Goal: Information Seeking & Learning: Learn about a topic

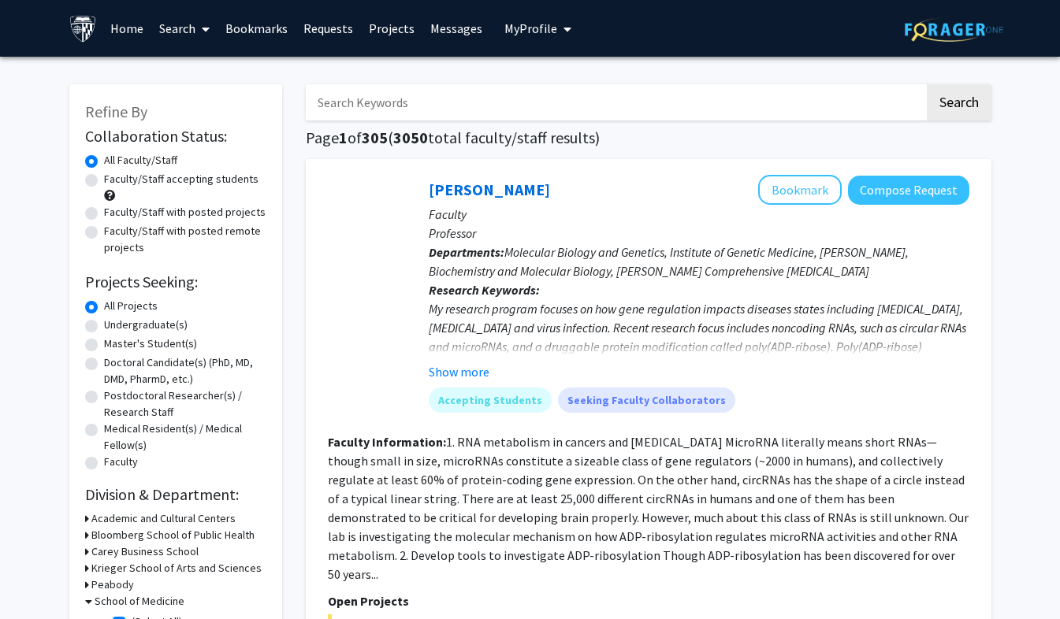
click at [243, 38] on link "Bookmarks" at bounding box center [257, 28] width 78 height 55
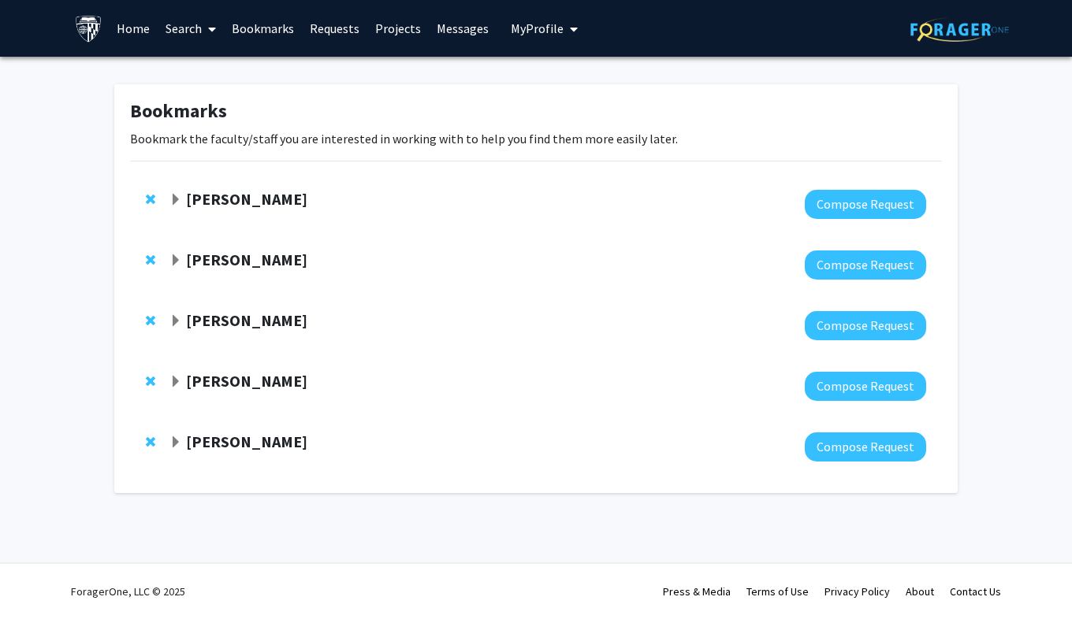
click at [174, 199] on span "Expand Raj Mukherjee Bookmark" at bounding box center [175, 200] width 13 height 13
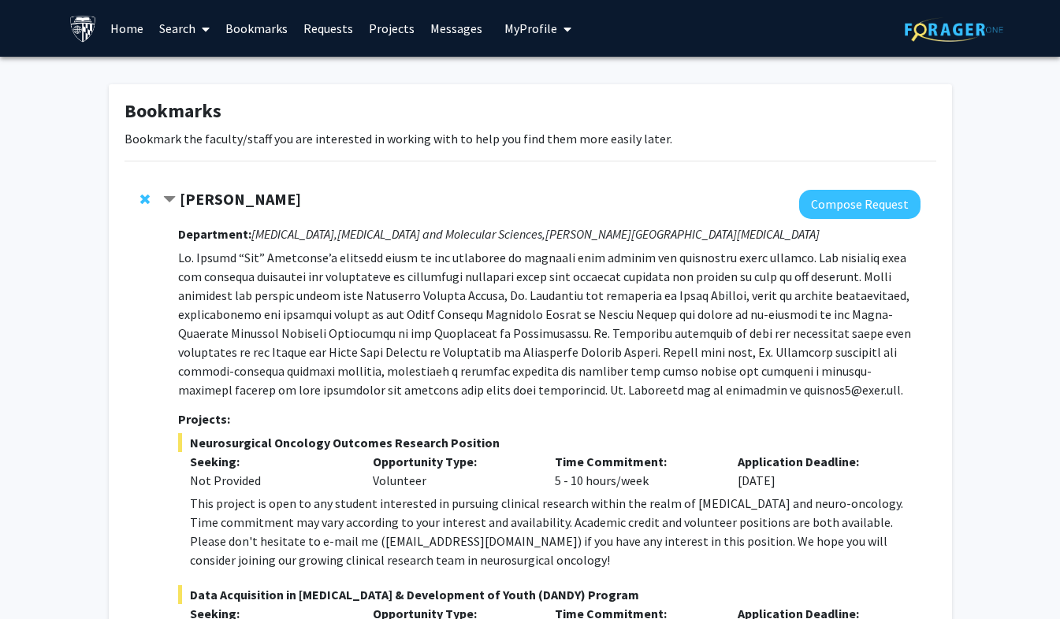
click at [173, 204] on span "Contract Raj Mukherjee Bookmark" at bounding box center [169, 200] width 13 height 13
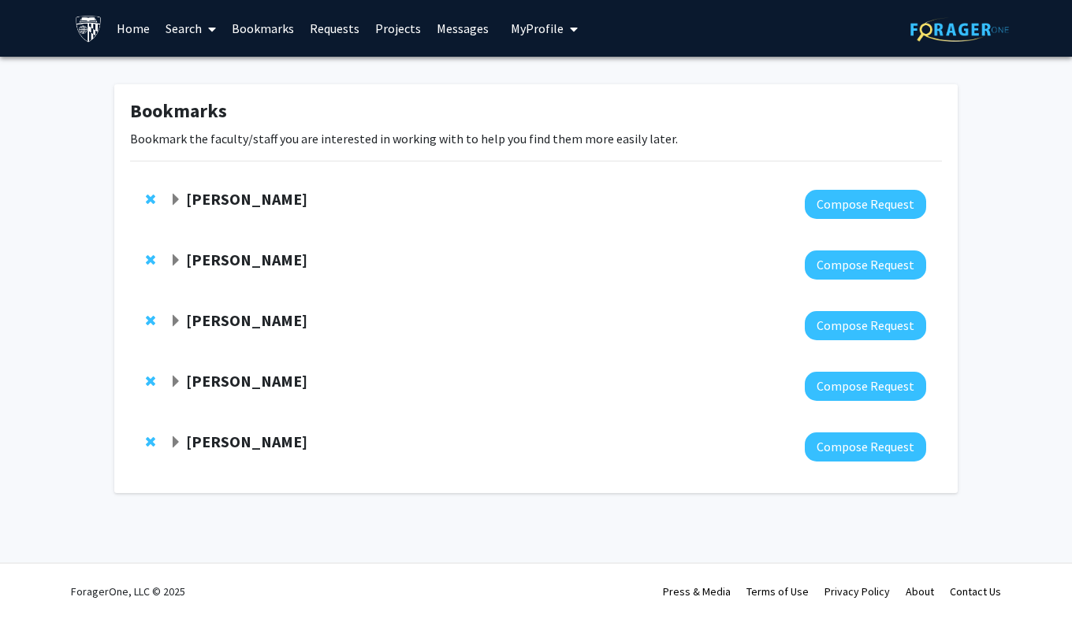
click at [175, 260] on span "Expand Luis Garza Bookmark" at bounding box center [175, 261] width 13 height 13
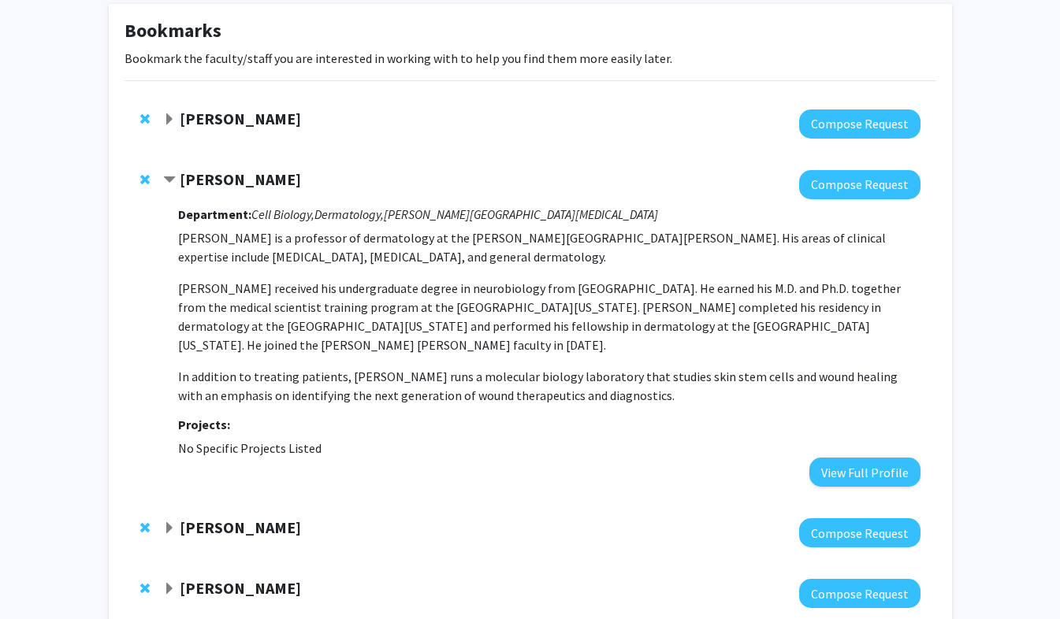
scroll to position [85, 0]
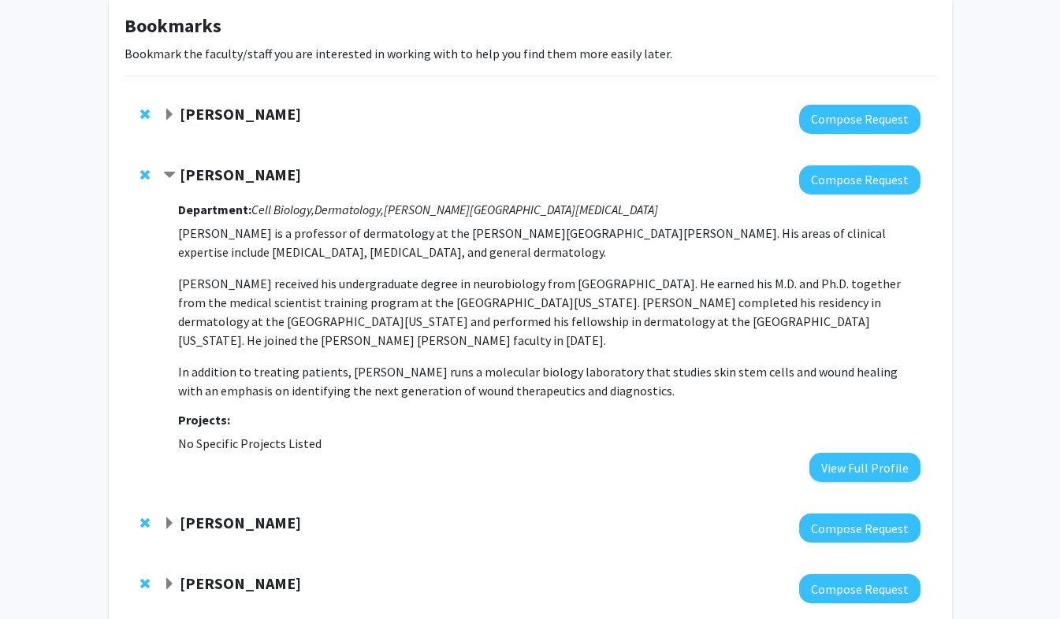
click at [188, 178] on strong "[PERSON_NAME]" at bounding box center [240, 175] width 121 height 20
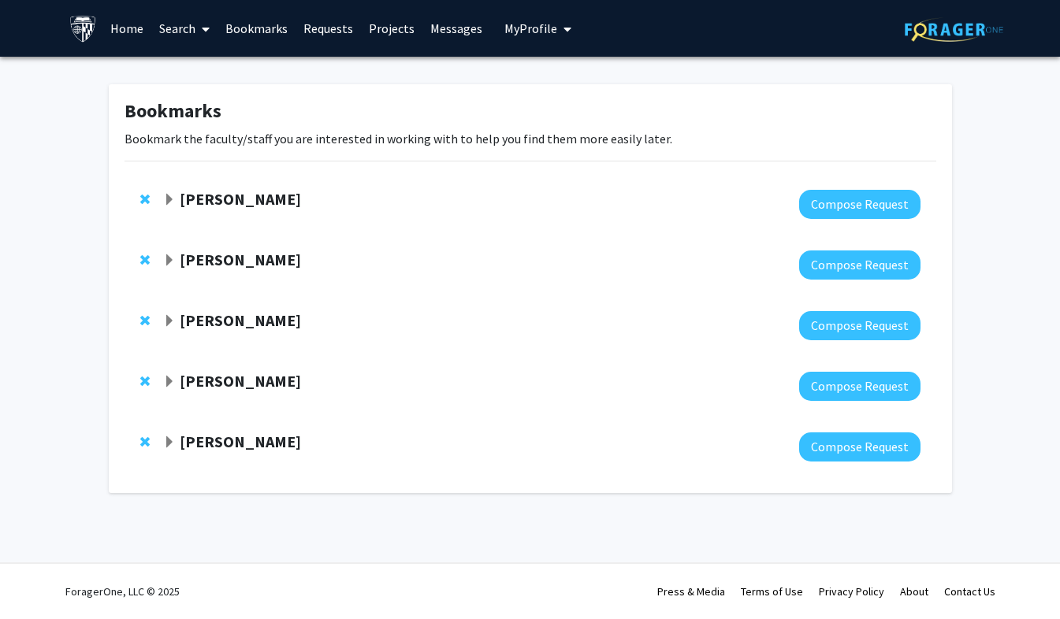
scroll to position [0, 0]
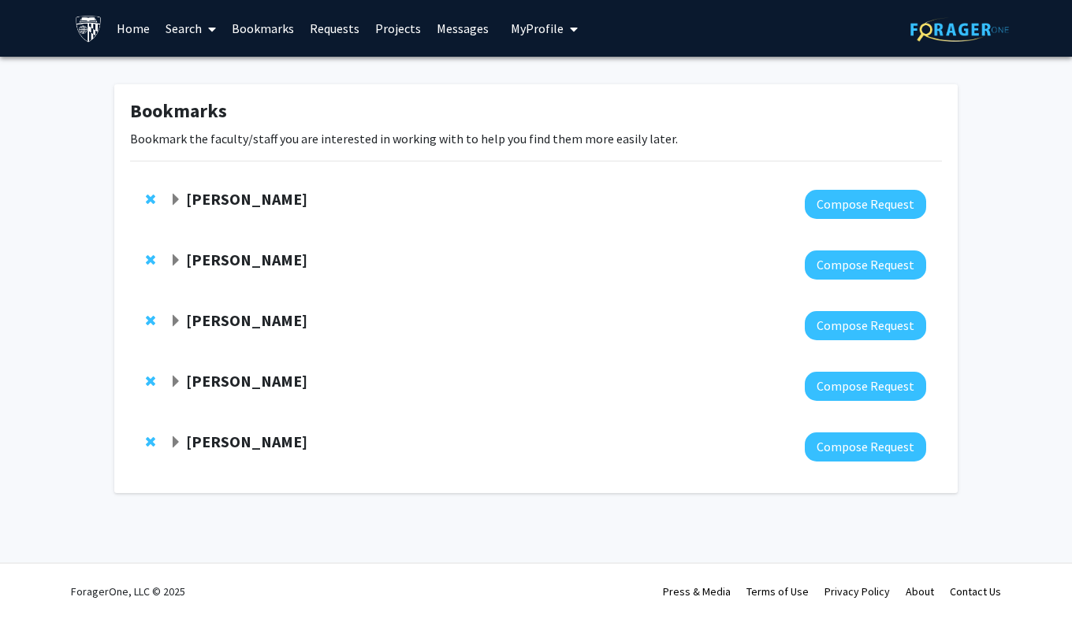
click at [251, 324] on strong "[PERSON_NAME]" at bounding box center [246, 321] width 121 height 20
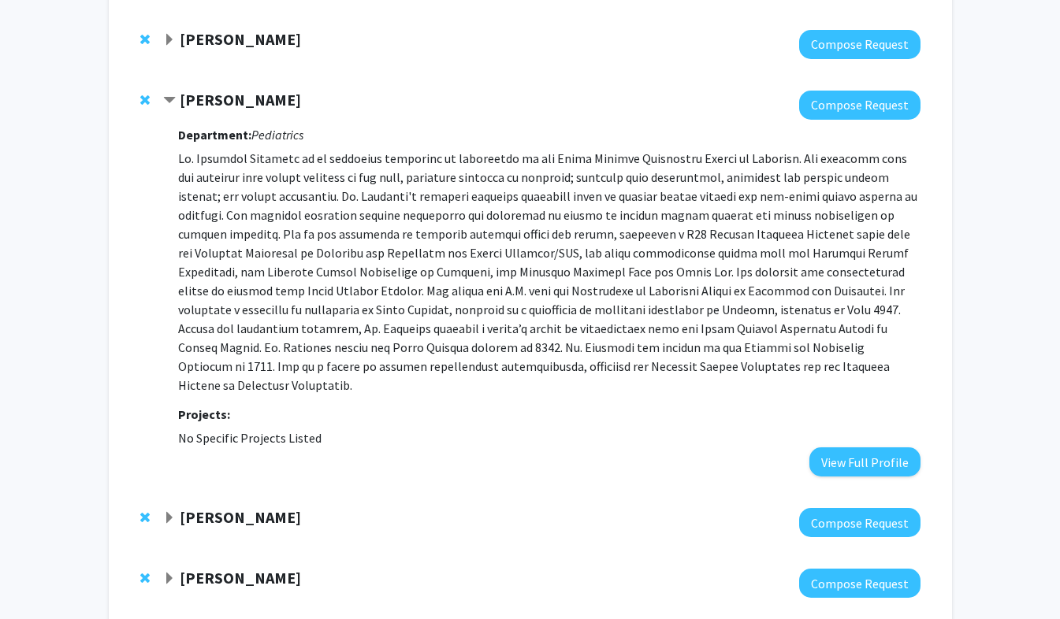
scroll to position [220, 0]
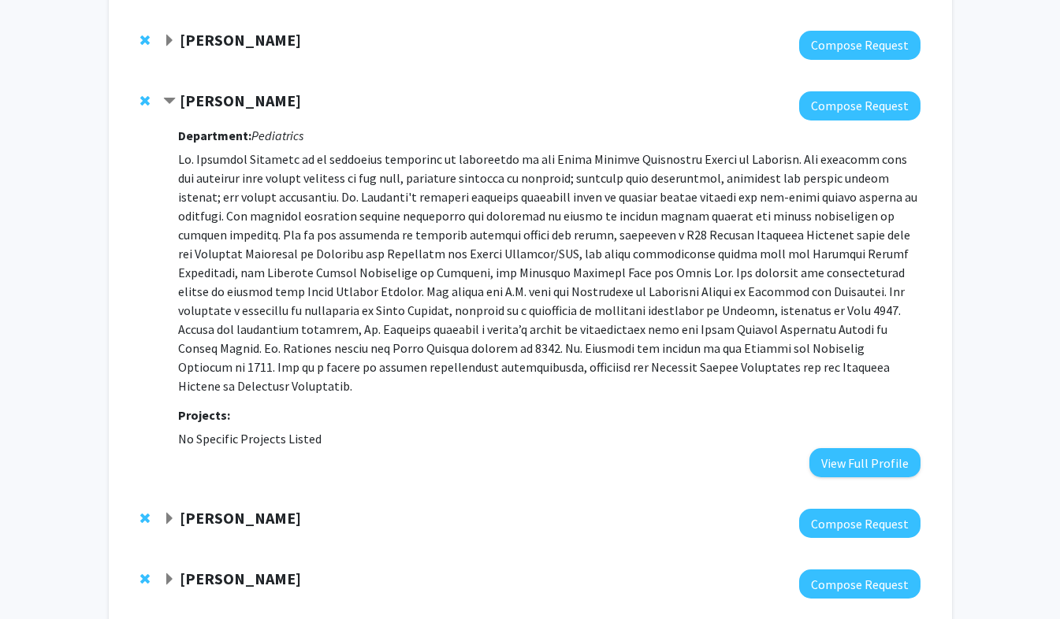
click at [276, 104] on strong "[PERSON_NAME]" at bounding box center [240, 101] width 121 height 20
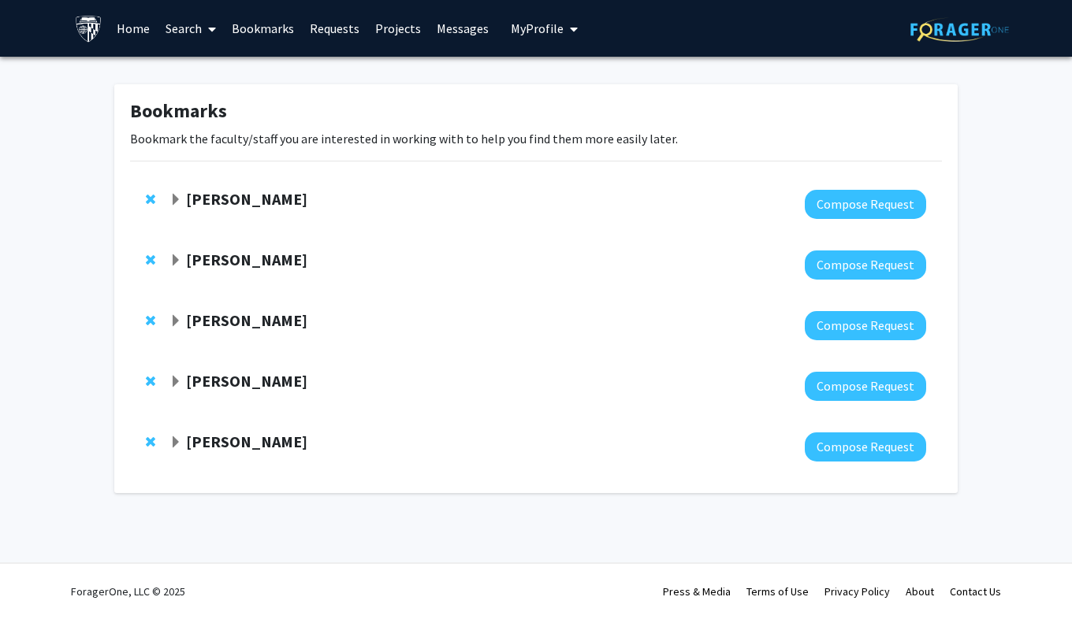
click at [223, 383] on strong "Jun Hua" at bounding box center [246, 381] width 121 height 20
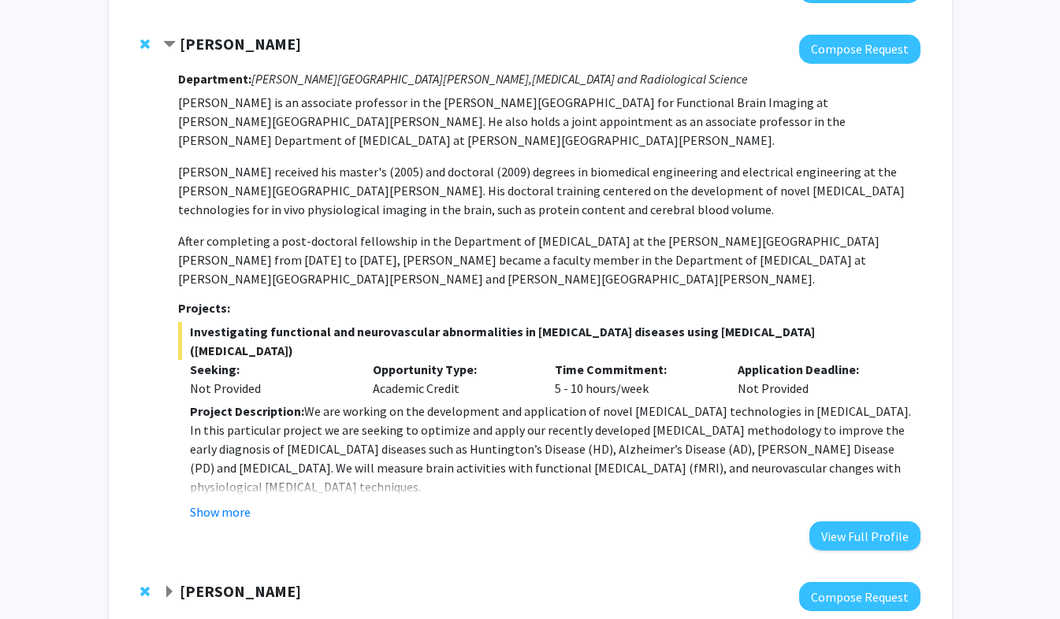
scroll to position [387, 0]
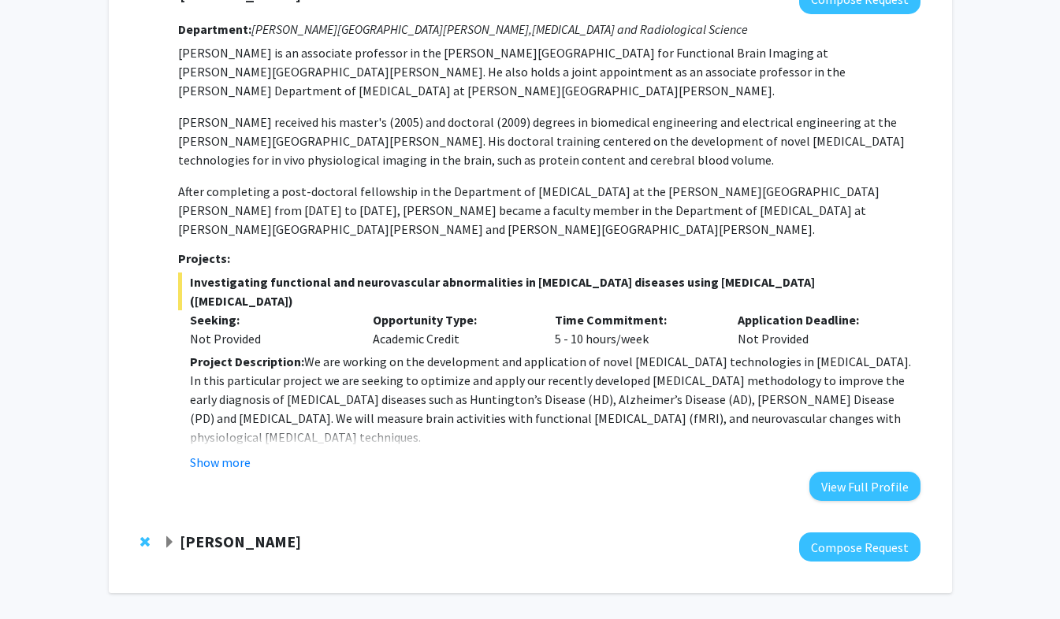
click at [255, 532] on strong "Karen Fleming" at bounding box center [240, 542] width 121 height 20
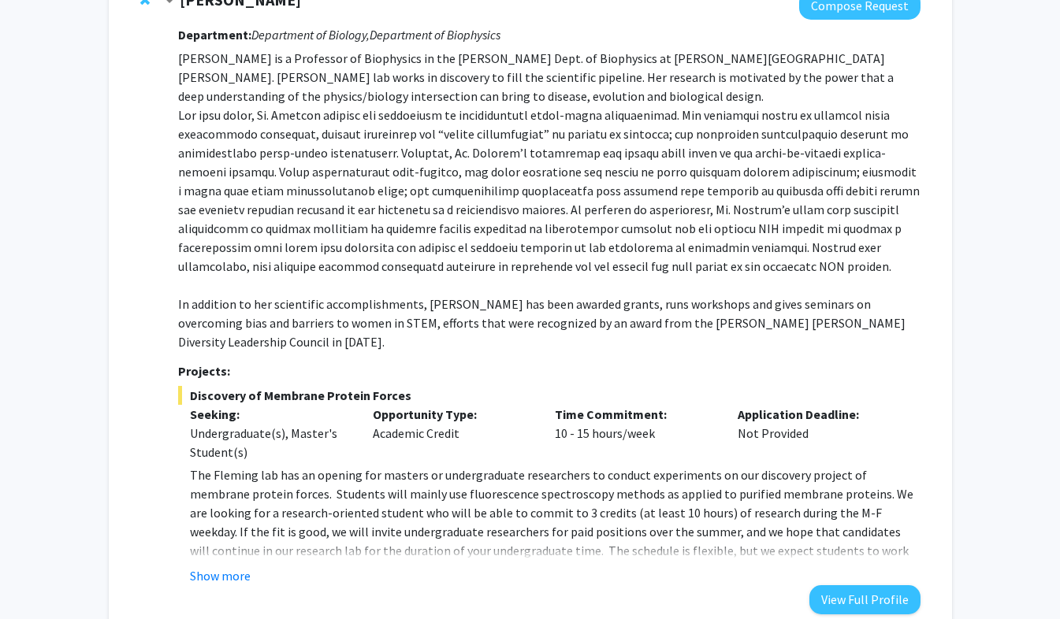
scroll to position [962, 0]
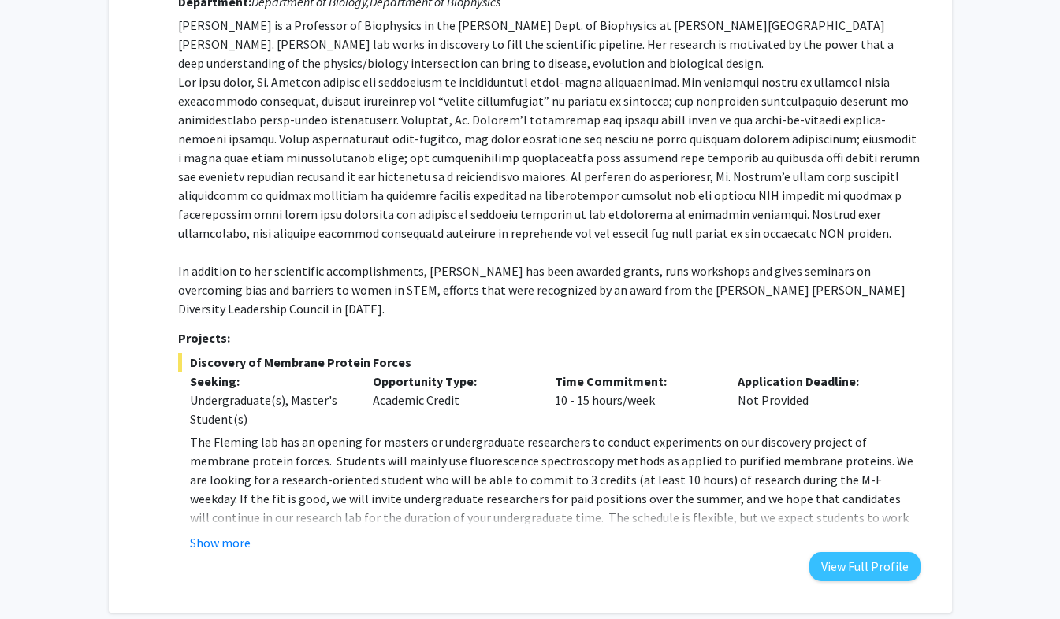
click at [228, 456] on fg-read-more "The Fleming lab has an opening for masters or undergraduate researchers to cond…" at bounding box center [549, 493] width 742 height 120
click at [228, 534] on button "Show more" at bounding box center [220, 543] width 61 height 19
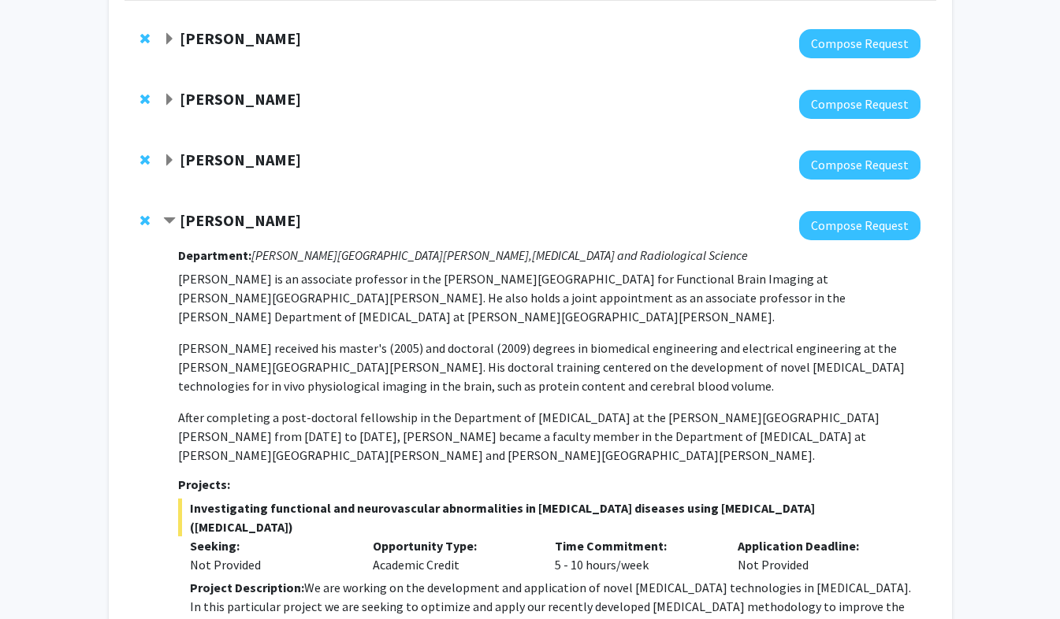
scroll to position [0, 0]
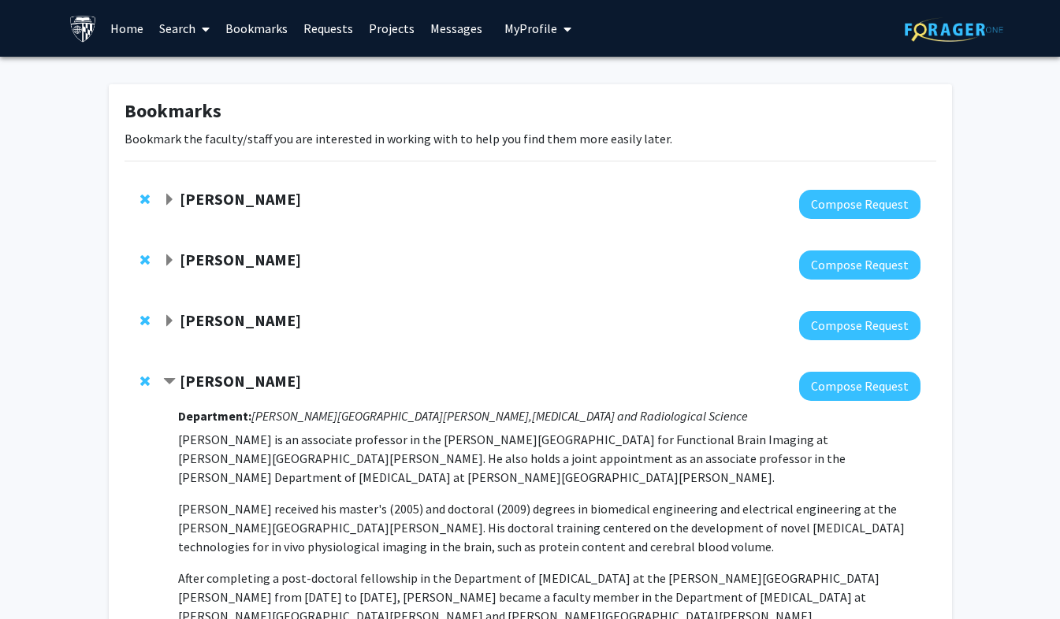
click at [188, 33] on link "Search" at bounding box center [184, 28] width 66 height 55
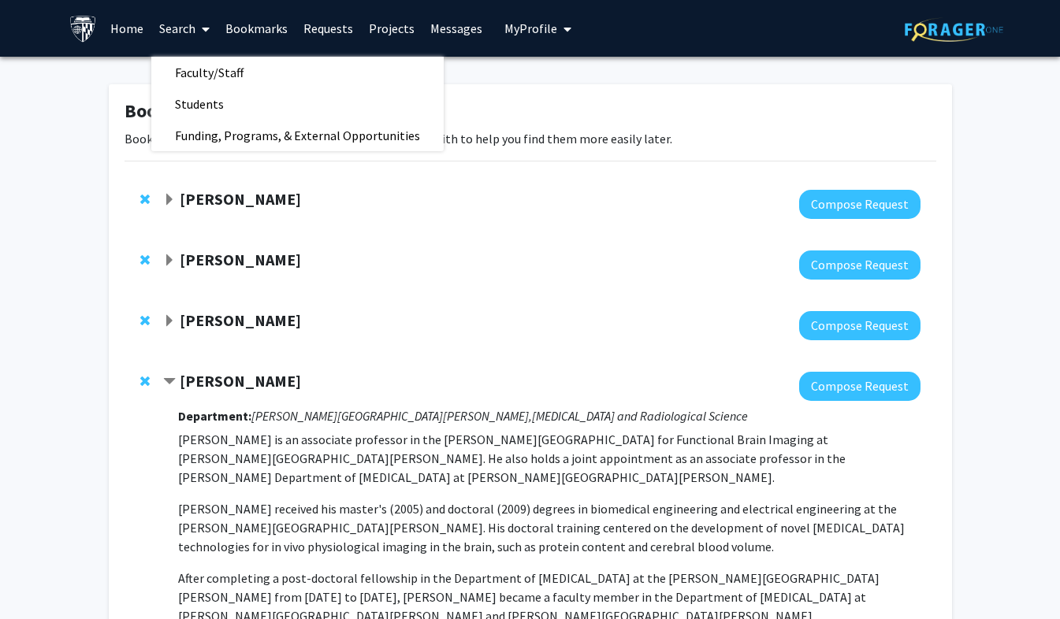
click at [220, 74] on span "Faculty/Staff" at bounding box center [209, 73] width 116 height 32
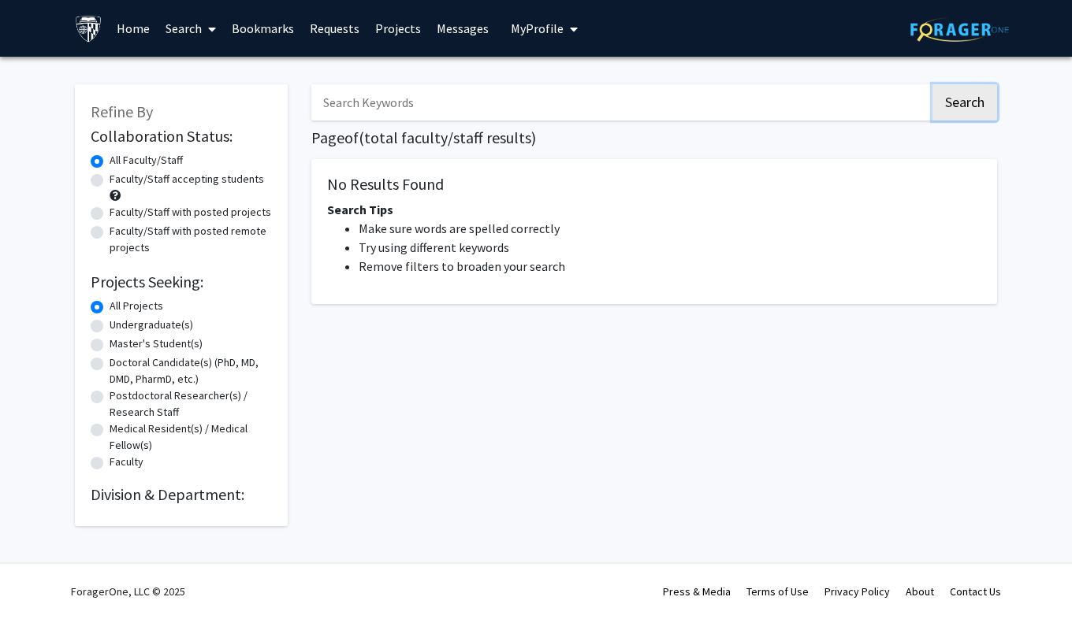
click at [969, 110] on button "Search" at bounding box center [964, 102] width 65 height 36
click at [244, 185] on label "Faculty/Staff accepting students" at bounding box center [187, 179] width 154 height 17
click at [120, 181] on input "Faculty/Staff accepting students" at bounding box center [115, 176] width 10 height 10
radio input "true"
click at [180, 329] on label "Undergraduate(s)" at bounding box center [152, 325] width 84 height 17
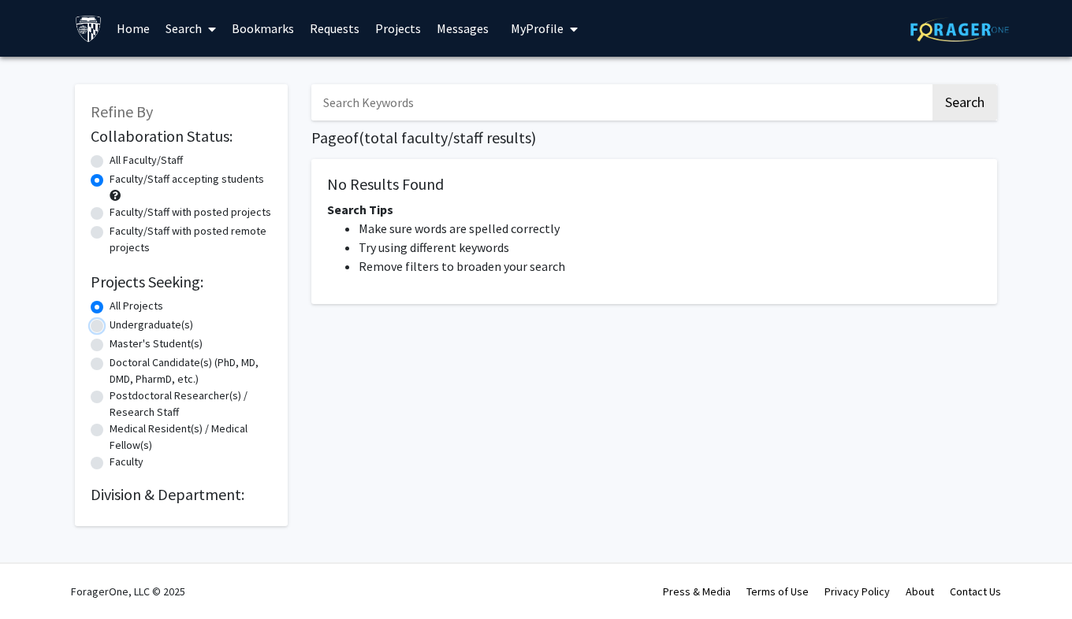
click at [120, 327] on input "Undergraduate(s)" at bounding box center [115, 322] width 10 height 10
radio input "true"
click at [982, 100] on button "Search" at bounding box center [964, 102] width 65 height 36
click at [125, 37] on link "Home" at bounding box center [133, 28] width 49 height 55
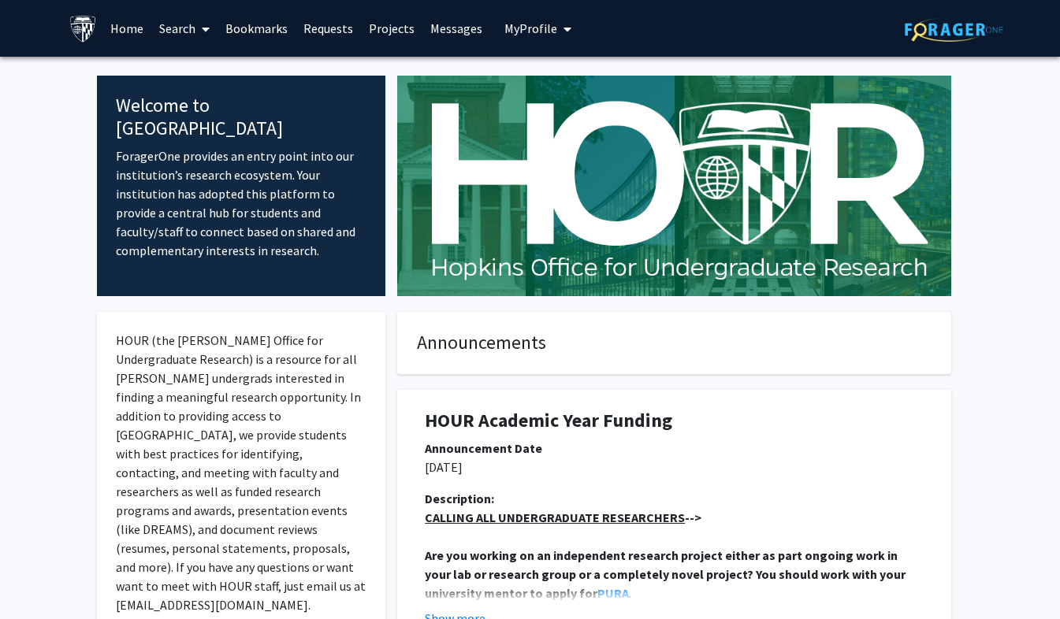
click at [204, 39] on span at bounding box center [202, 29] width 14 height 55
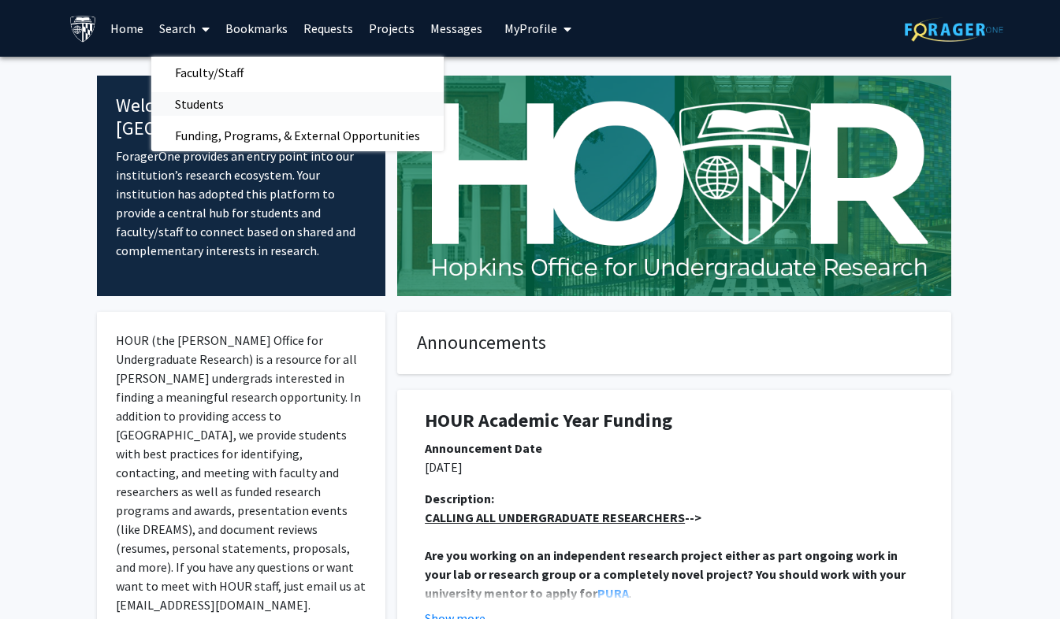
click at [237, 106] on span "Students" at bounding box center [199, 104] width 96 height 32
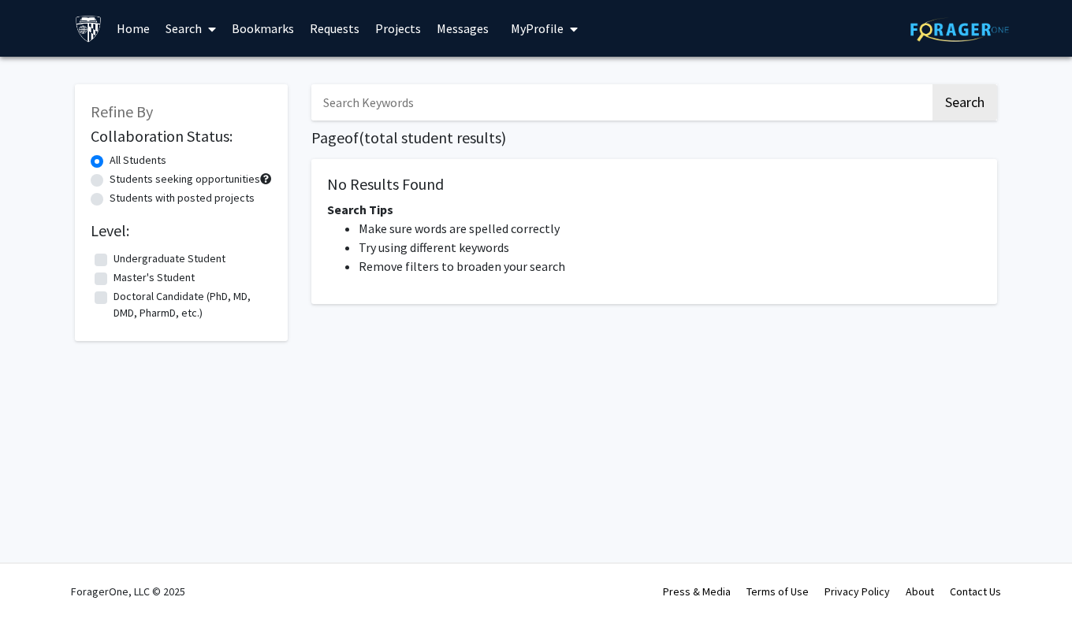
click at [191, 38] on link "Search" at bounding box center [191, 28] width 66 height 55
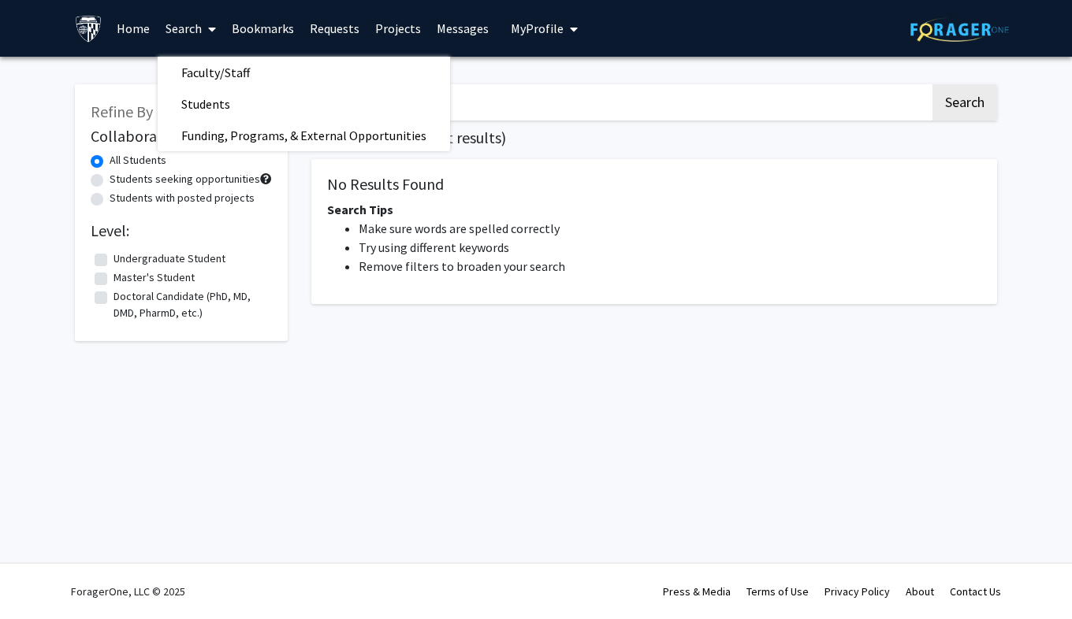
click at [229, 76] on span "Faculty/Staff" at bounding box center [216, 73] width 116 height 32
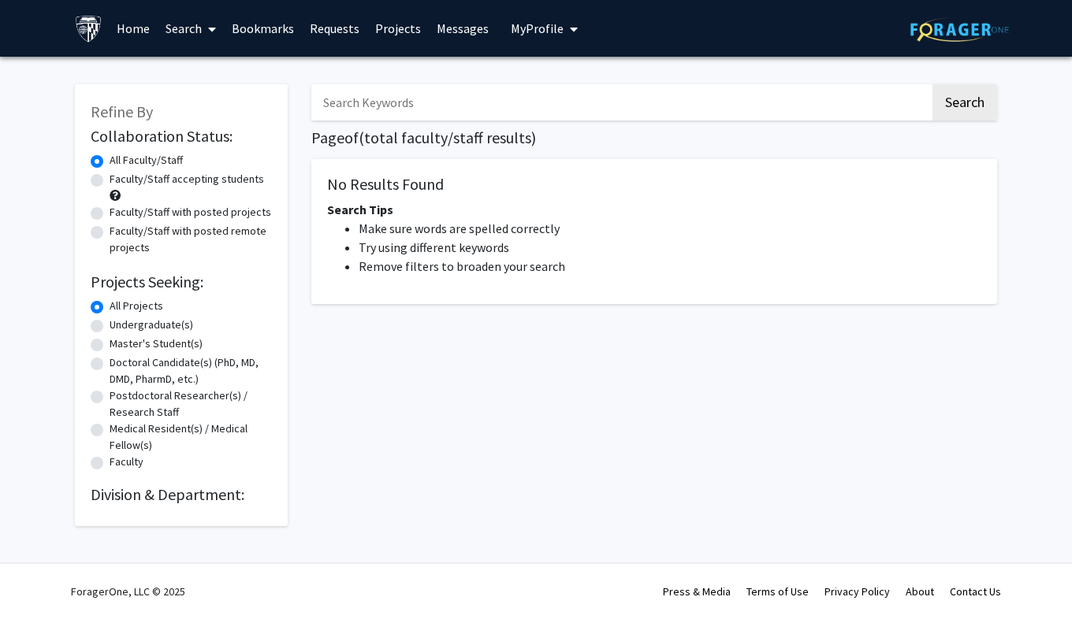
click at [500, 106] on input "Search Keywords" at bounding box center [620, 102] width 619 height 36
type input "m"
click at [205, 34] on span at bounding box center [209, 29] width 14 height 55
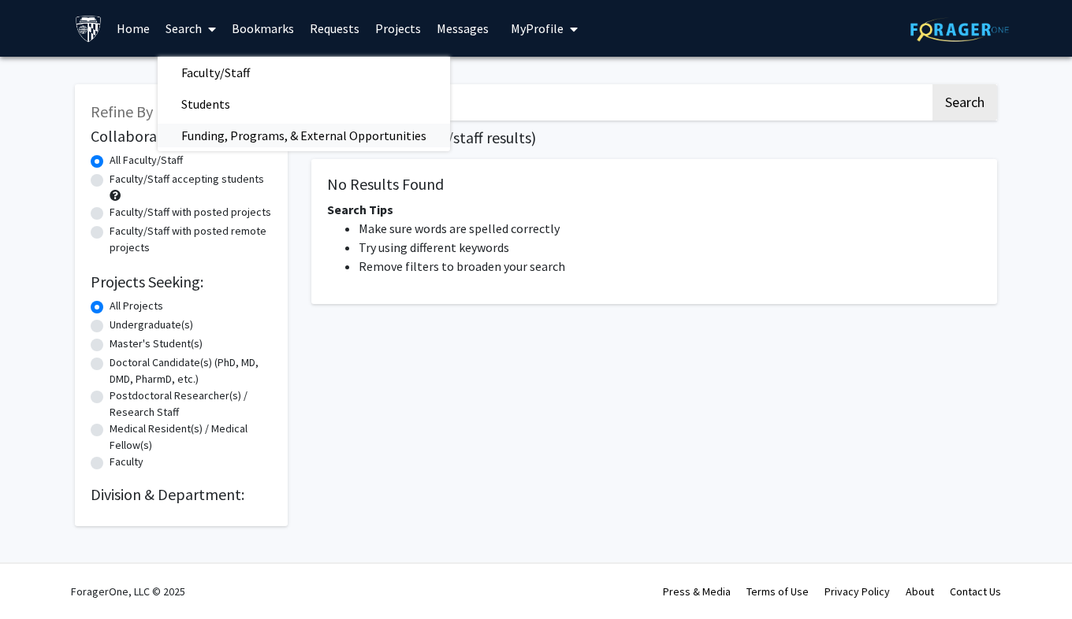
click at [311, 136] on span "Funding, Programs, & External Opportunities" at bounding box center [304, 136] width 292 height 32
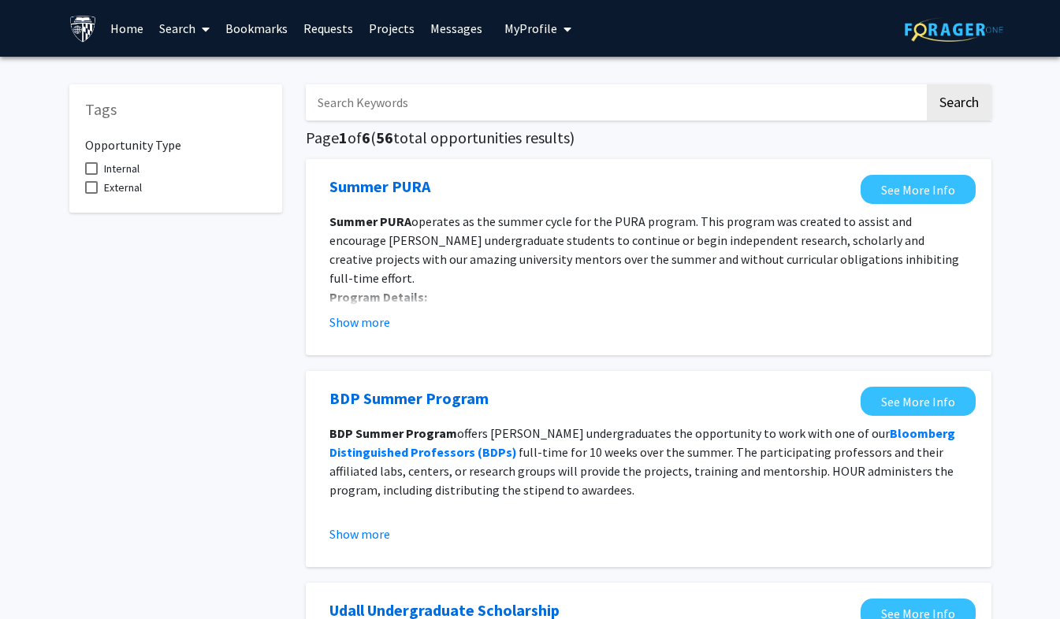
click at [326, 37] on link "Requests" at bounding box center [328, 28] width 65 height 55
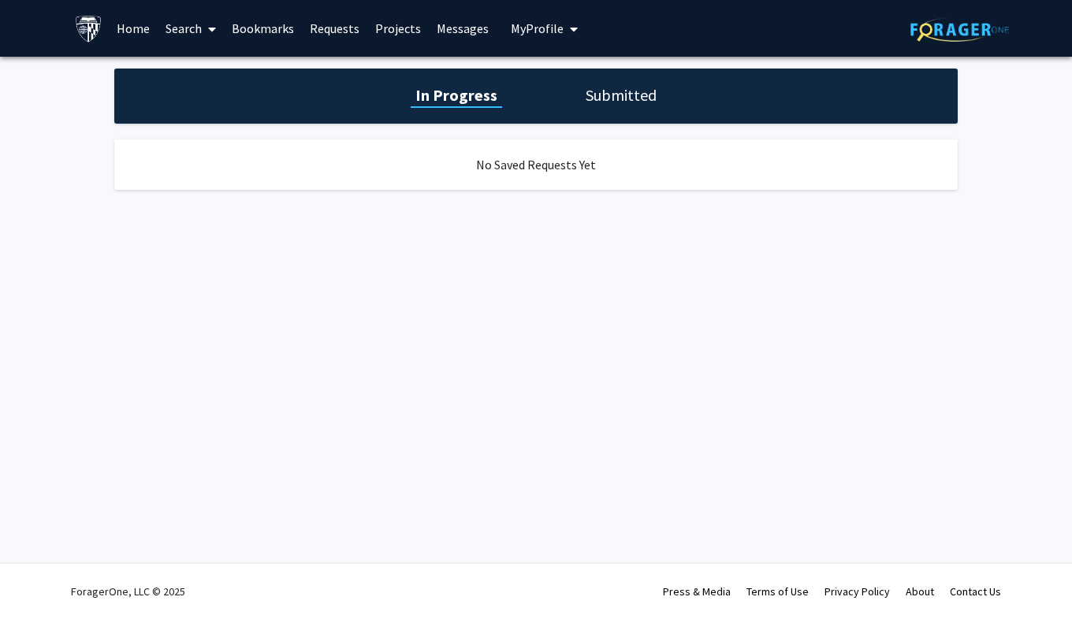
click at [594, 99] on h1 "Submitted" at bounding box center [621, 95] width 80 height 22
click at [141, 30] on link "Home" at bounding box center [133, 28] width 49 height 55
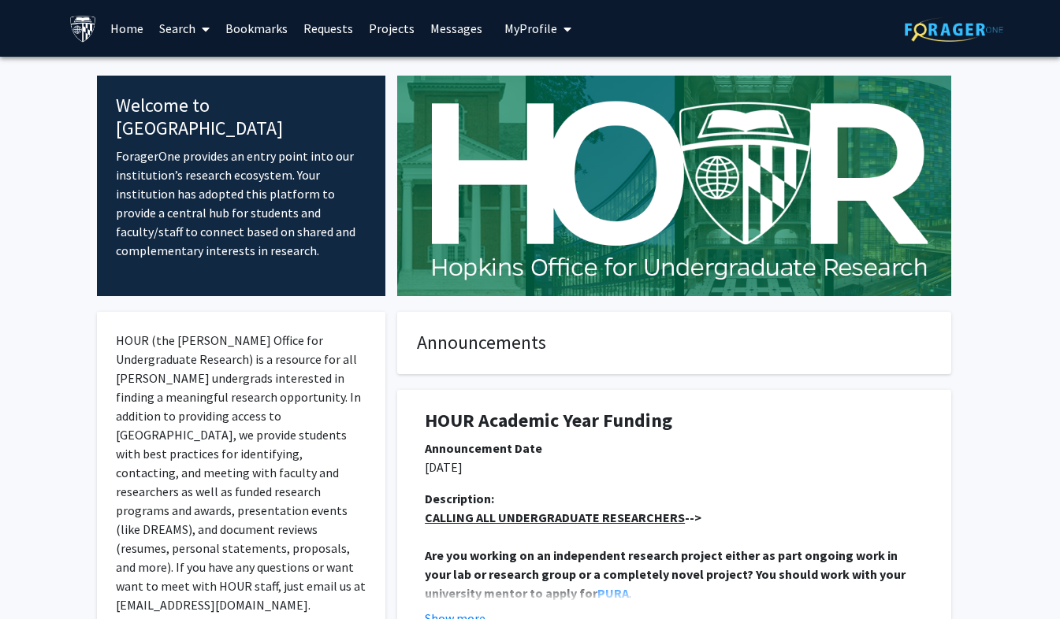
click at [192, 39] on link "Search" at bounding box center [184, 28] width 66 height 55
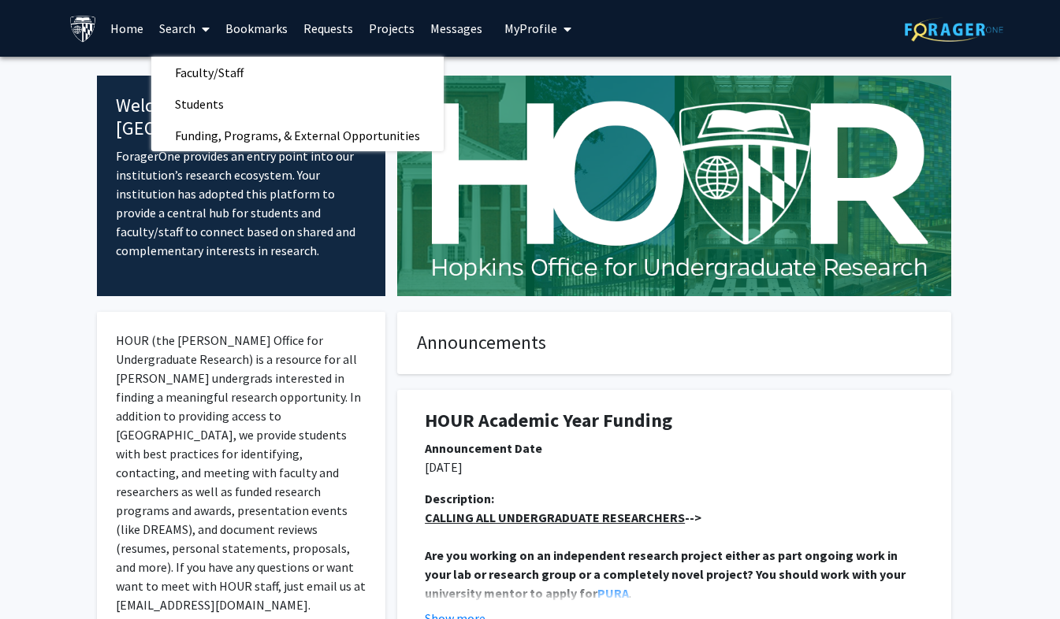
click at [255, 76] on span "Faculty/Staff" at bounding box center [209, 73] width 116 height 32
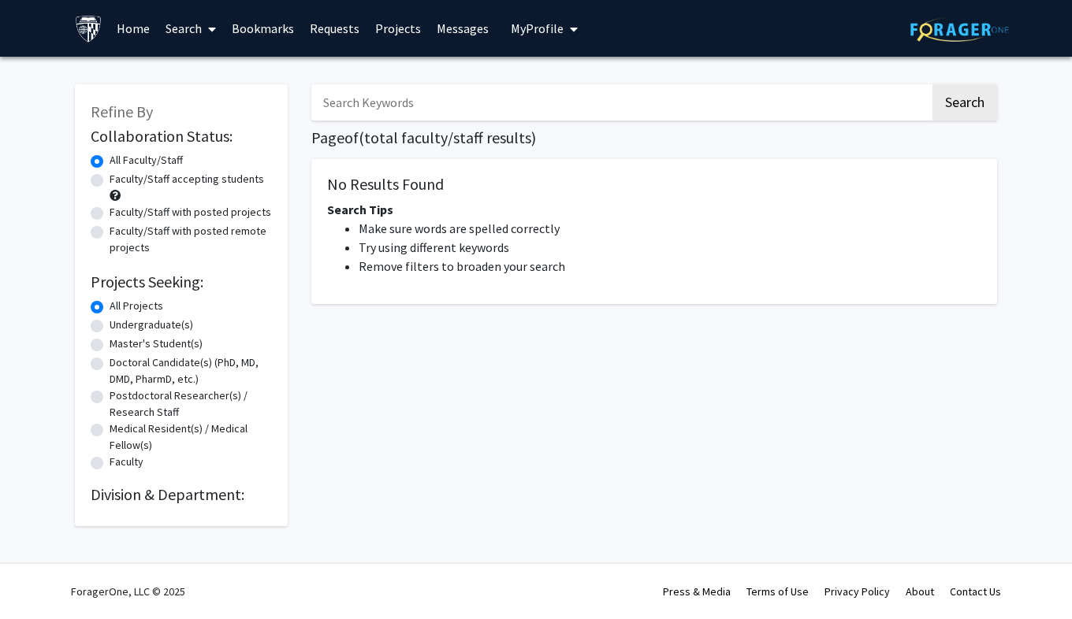
click at [234, 183] on label "Faculty/Staff accepting students" at bounding box center [187, 179] width 154 height 17
click at [120, 181] on input "Faculty/Staff accepting students" at bounding box center [115, 176] width 10 height 10
radio input "true"
click at [728, 106] on input "Search Keywords" at bounding box center [620, 102] width 619 height 36
type input "biology"
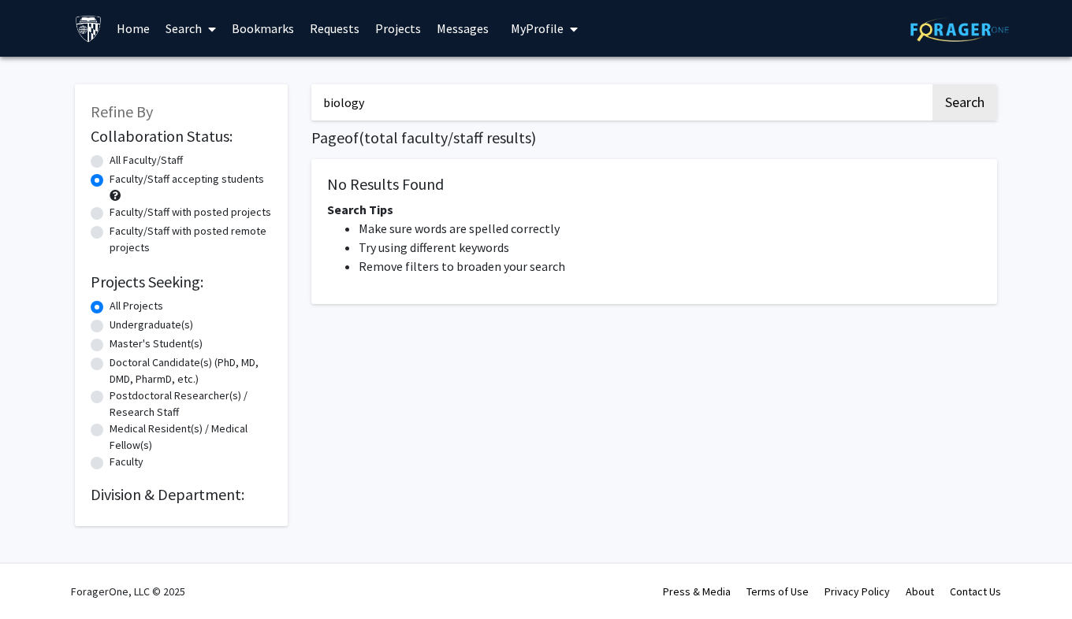
click at [932, 84] on button "Search" at bounding box center [964, 102] width 65 height 36
click at [348, 33] on link "Requests" at bounding box center [334, 28] width 65 height 55
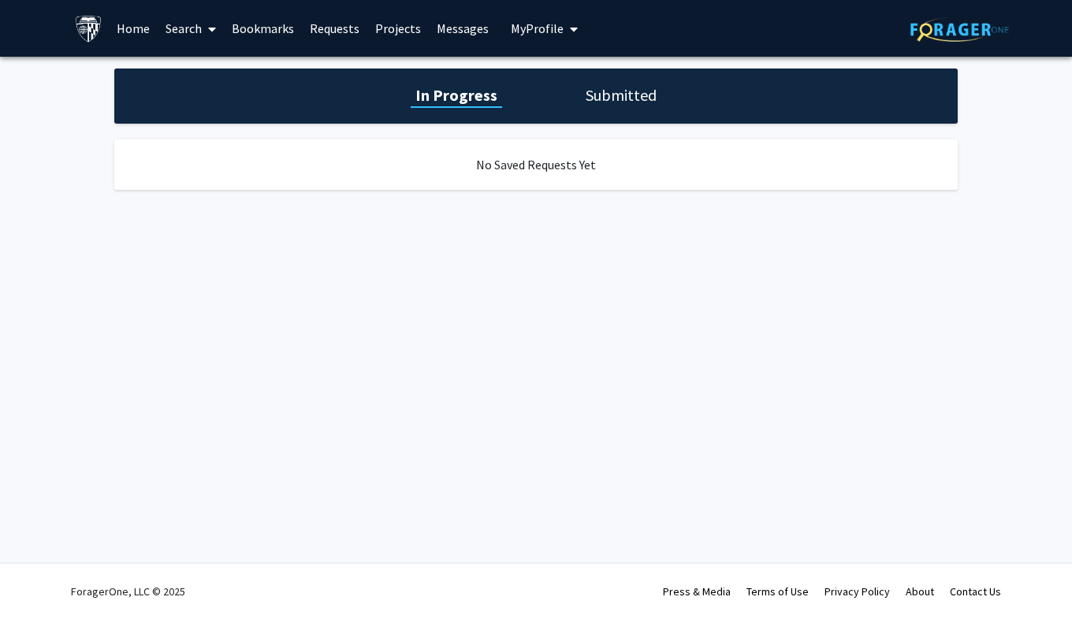
click at [142, 32] on link "Home" at bounding box center [133, 28] width 49 height 55
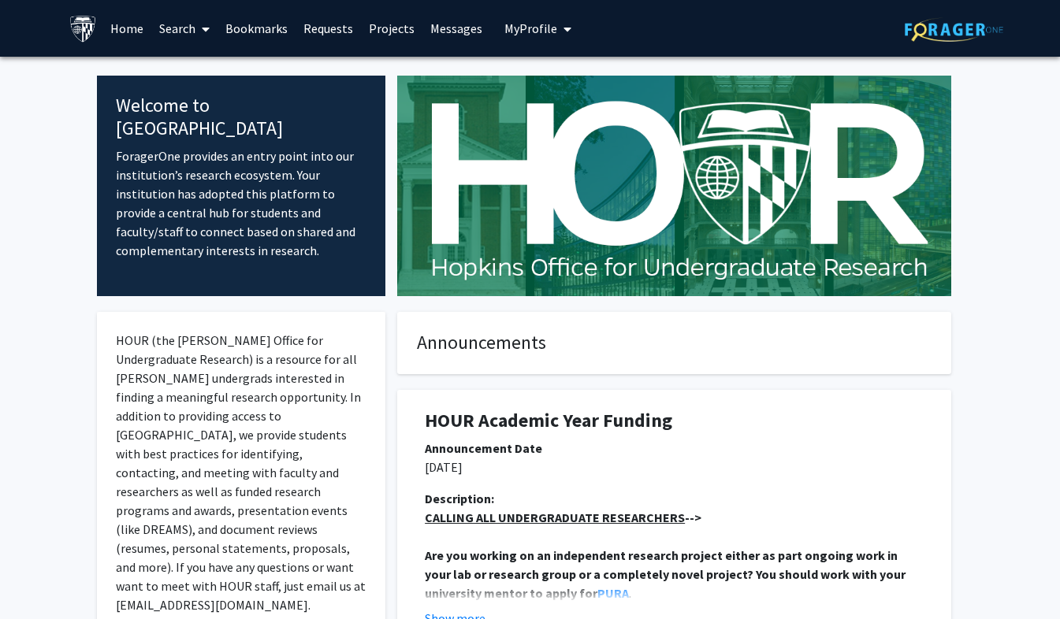
click at [181, 37] on link "Search" at bounding box center [184, 28] width 66 height 55
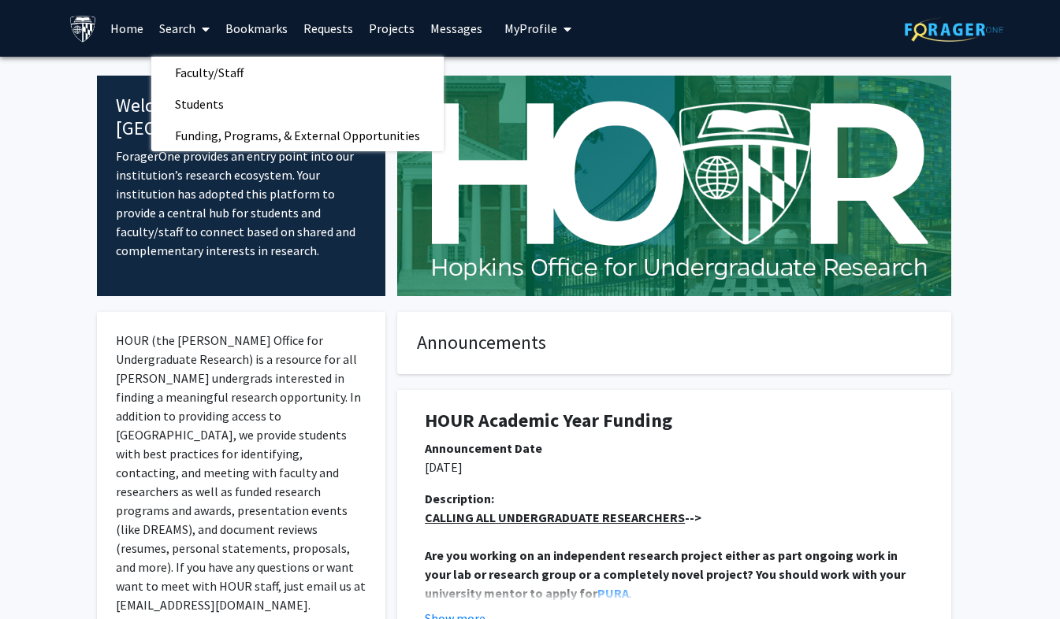
click at [245, 76] on span "Faculty/Staff" at bounding box center [209, 73] width 116 height 32
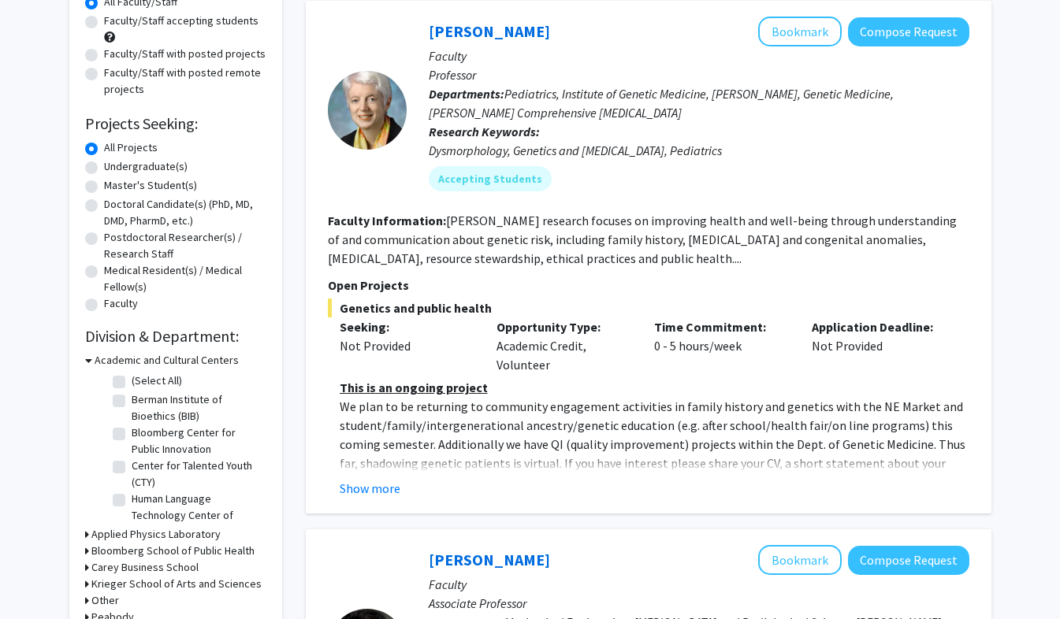
scroll to position [160, 0]
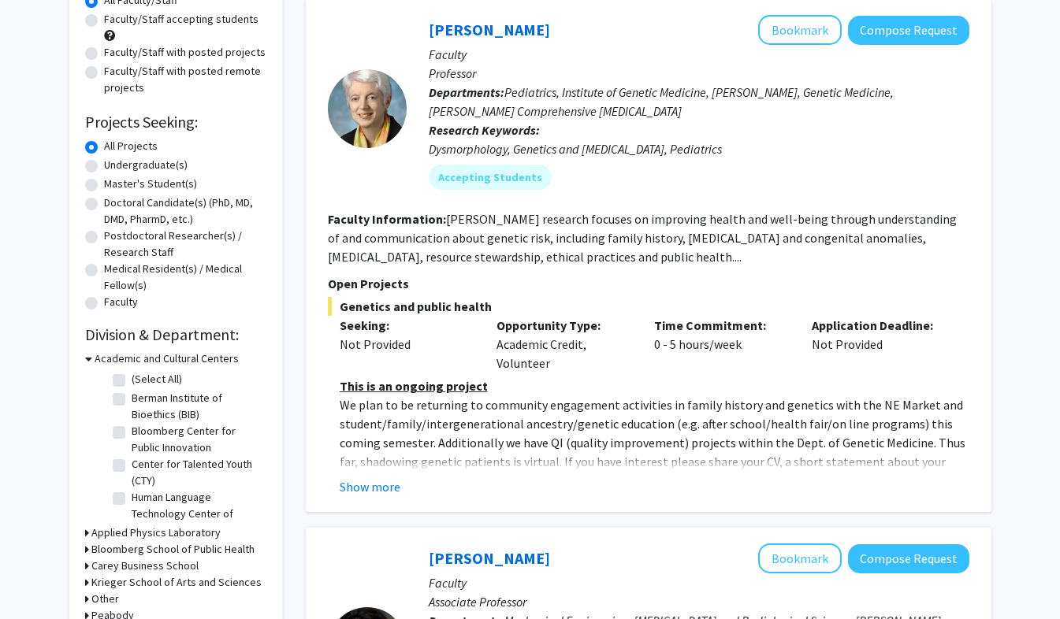
click at [381, 487] on button "Show more" at bounding box center [370, 487] width 61 height 19
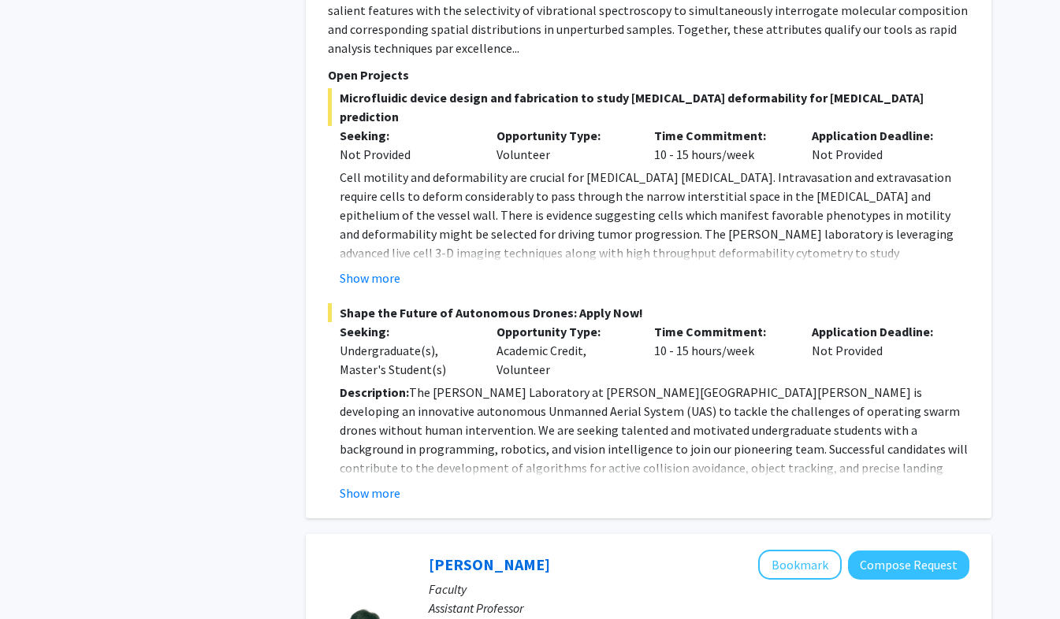
scroll to position [1055, 0]
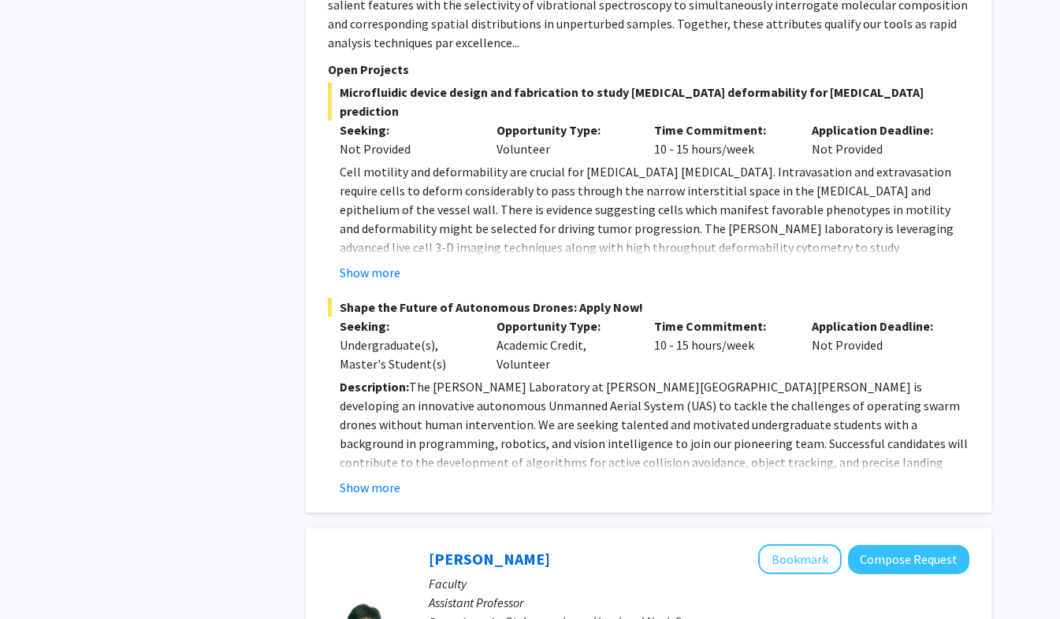
click at [381, 478] on button "Show more" at bounding box center [370, 487] width 61 height 19
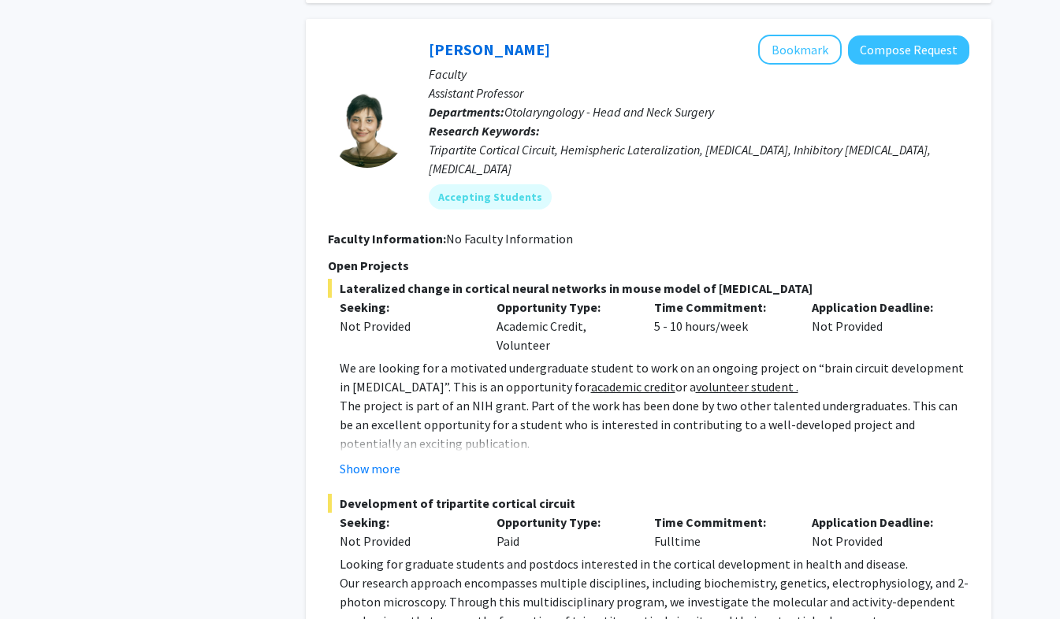
scroll to position [2040, 0]
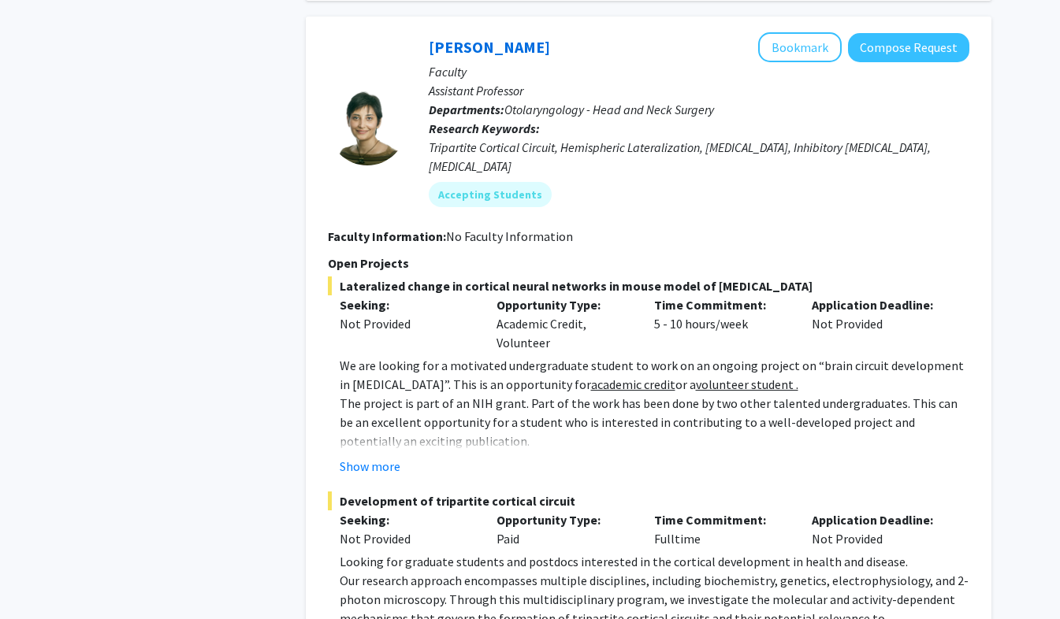
click at [385, 457] on button "Show more" at bounding box center [370, 466] width 61 height 19
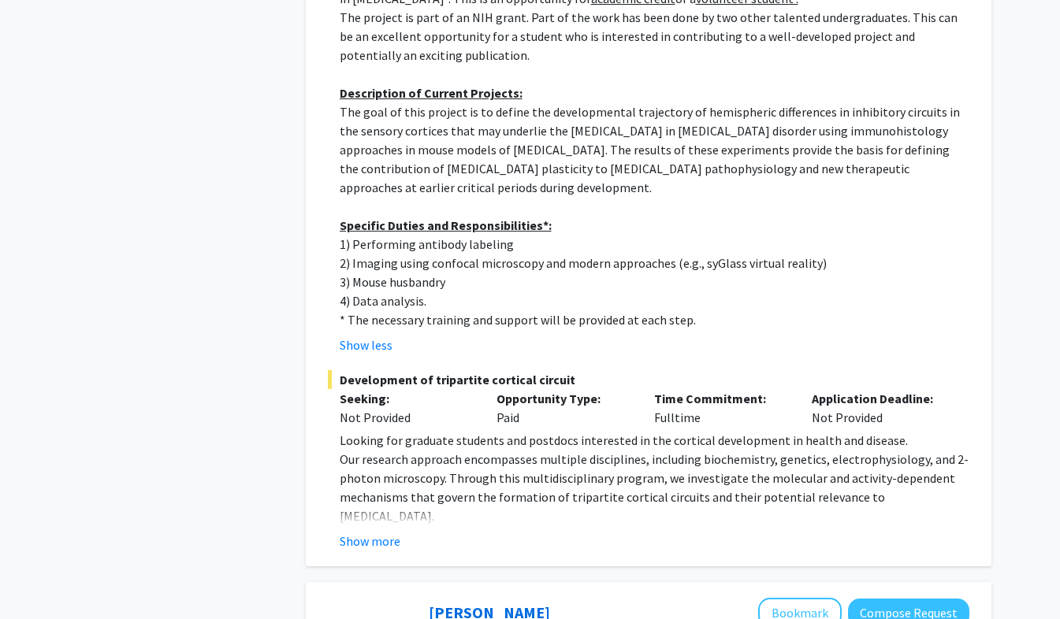
scroll to position [2427, 0]
click at [378, 531] on button "Show more" at bounding box center [370, 540] width 61 height 19
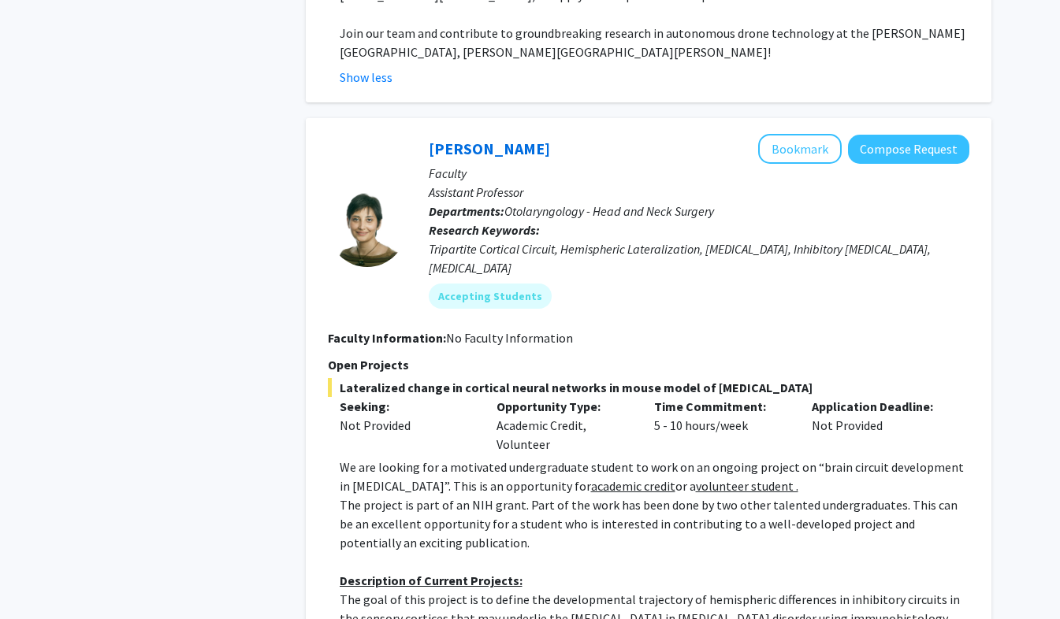
scroll to position [1933, 0]
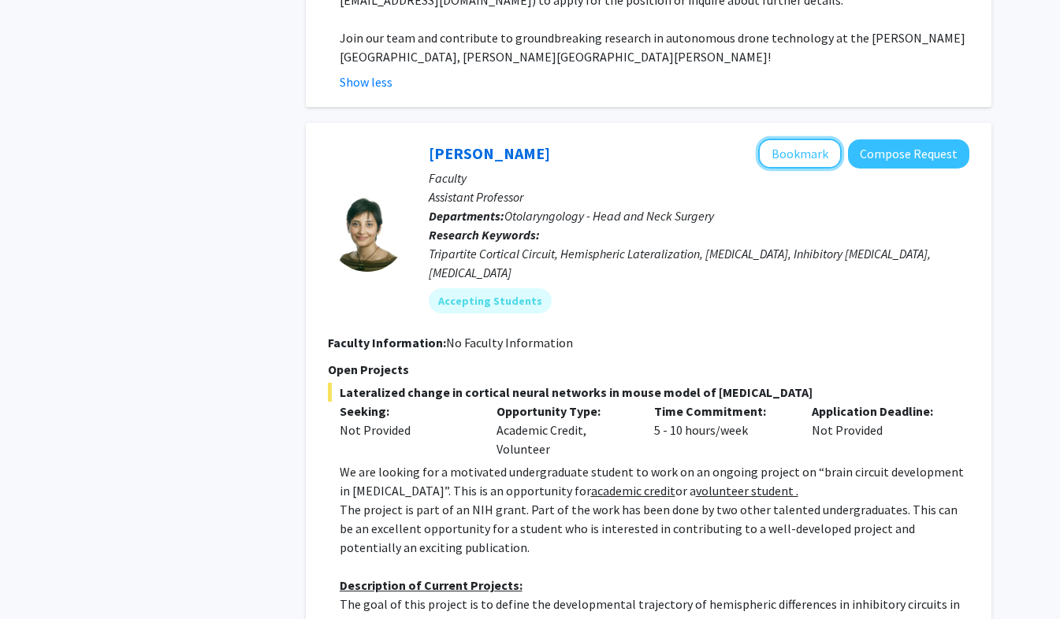
click at [799, 139] on button "Bookmark" at bounding box center [800, 154] width 84 height 30
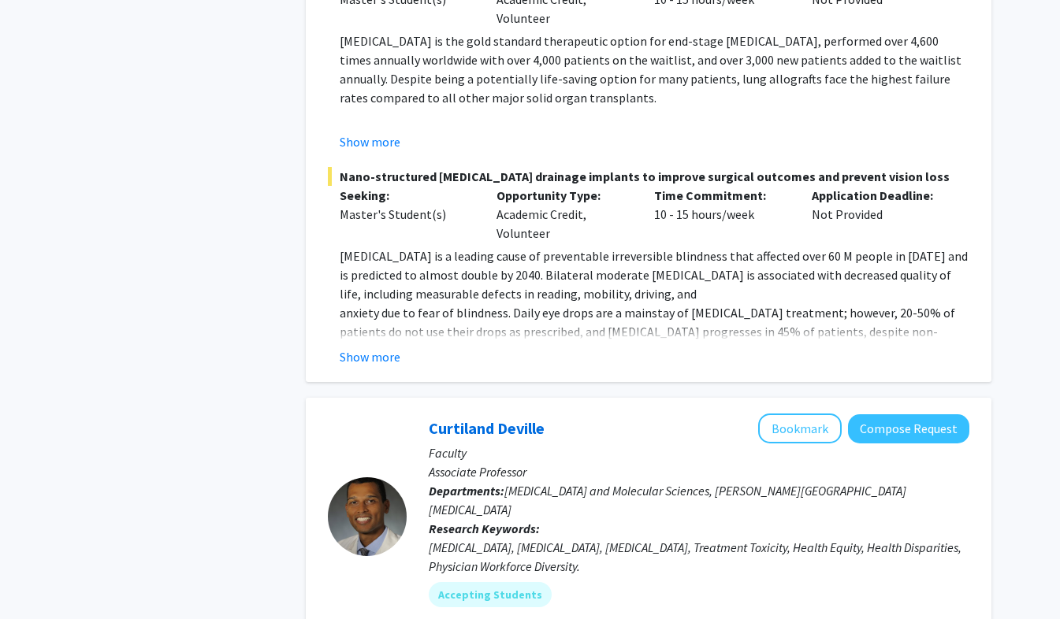
scroll to position [4550, 0]
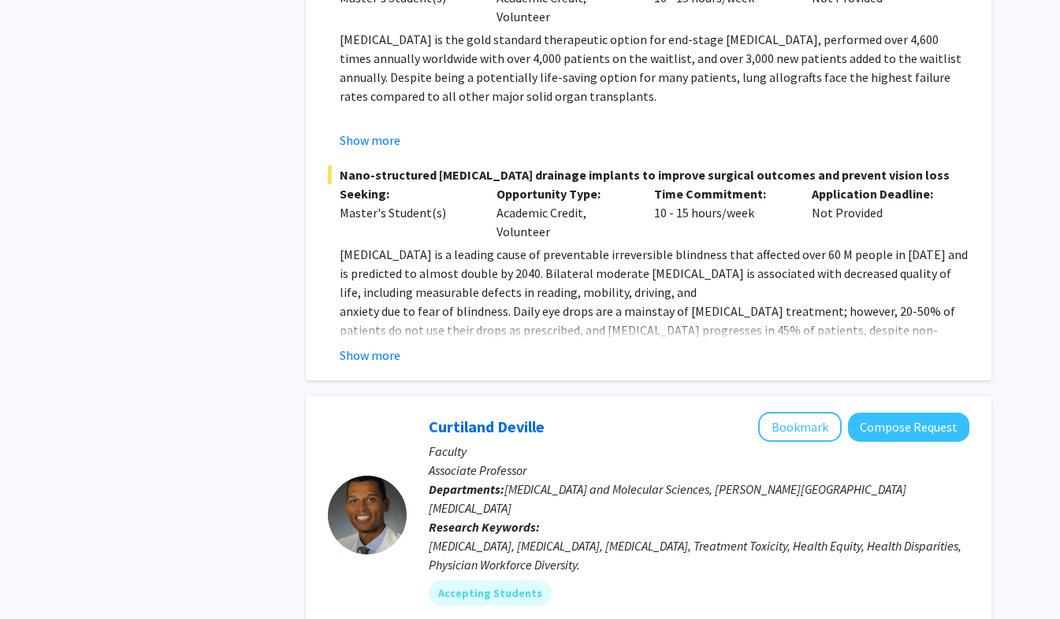
click at [389, 346] on button "Show more" at bounding box center [370, 355] width 61 height 19
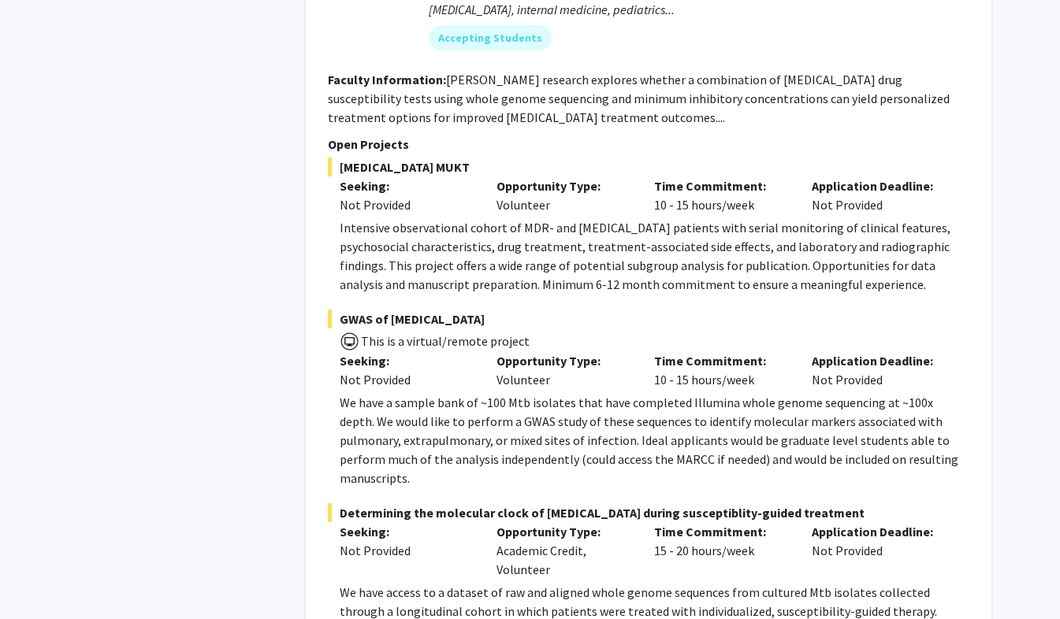
scroll to position [8527, 0]
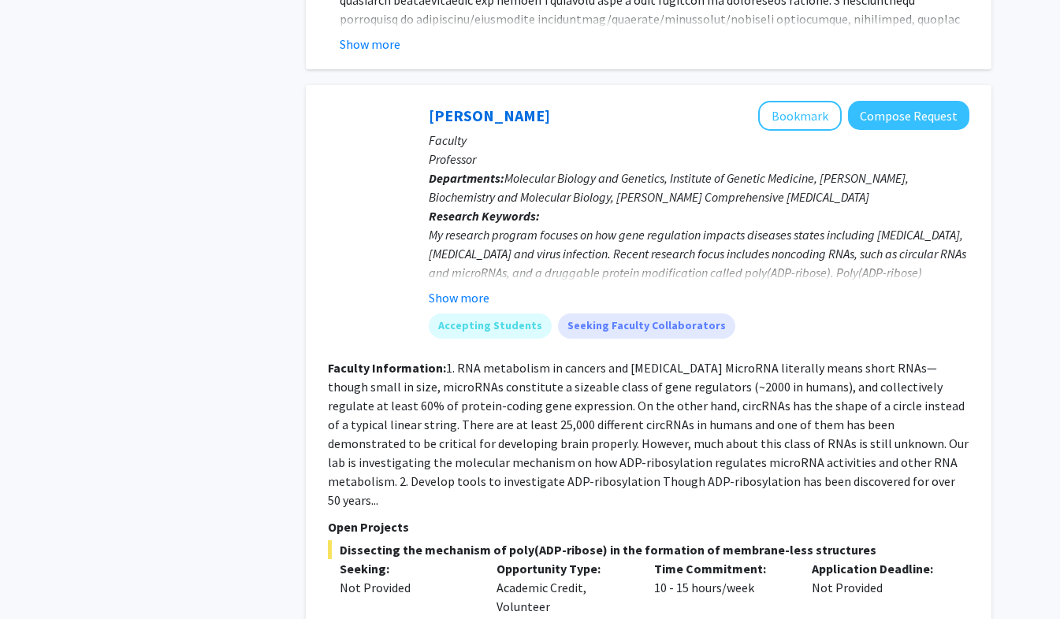
scroll to position [5590, 0]
